Goal: Task Accomplishment & Management: Manage account settings

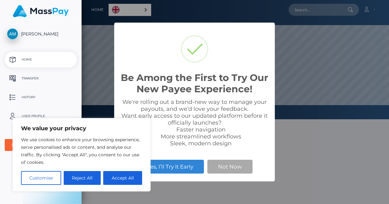
scroll to position [119, 307]
click at [126, 176] on button "Accept All" at bounding box center [122, 178] width 39 height 14
checkbox input "true"
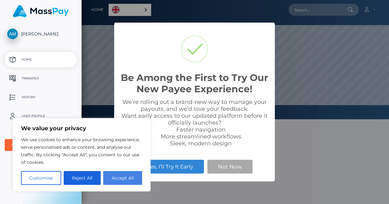
checkbox input "true"
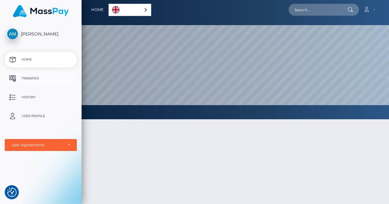
click at [29, 80] on p "Transfer" at bounding box center [40, 78] width 67 height 9
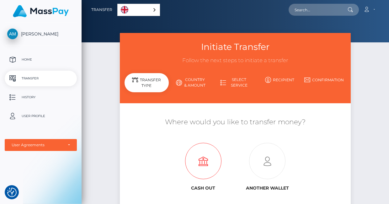
click at [205, 156] on icon at bounding box center [203, 161] width 64 height 36
click at [269, 160] on icon at bounding box center [267, 161] width 64 height 36
click at [34, 117] on p "User Profile" at bounding box center [40, 115] width 67 height 9
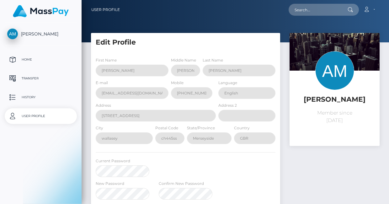
select select
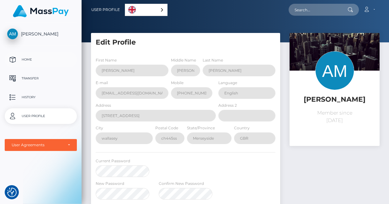
click at [27, 62] on p "Home" at bounding box center [40, 59] width 67 height 9
click at [298, 169] on div "[PERSON_NAME] Member since [DATE]" at bounding box center [334, 162] width 99 height 259
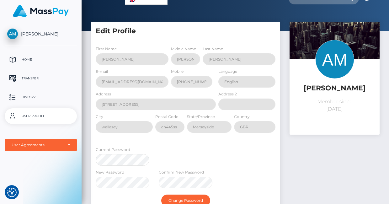
scroll to position [13, 0]
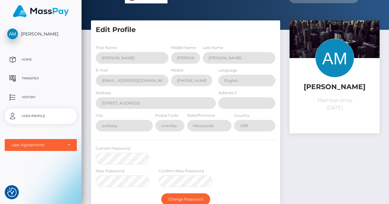
click at [200, 150] on div "Current Password" at bounding box center [185, 156] width 189 height 23
click at [37, 114] on p "User Profile" at bounding box center [40, 115] width 67 height 9
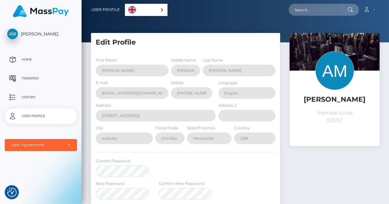
click at [160, 11] on div "English" at bounding box center [146, 10] width 43 height 12
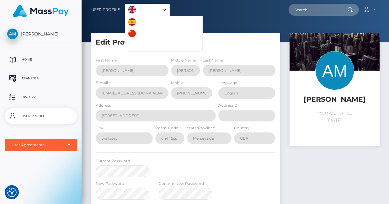
click at [188, 10] on div "Account Edit Profile Logout" at bounding box center [274, 9] width 209 height 13
click at [31, 59] on p "Home" at bounding box center [40, 59] width 67 height 9
